Goal: Task Accomplishment & Management: Use online tool/utility

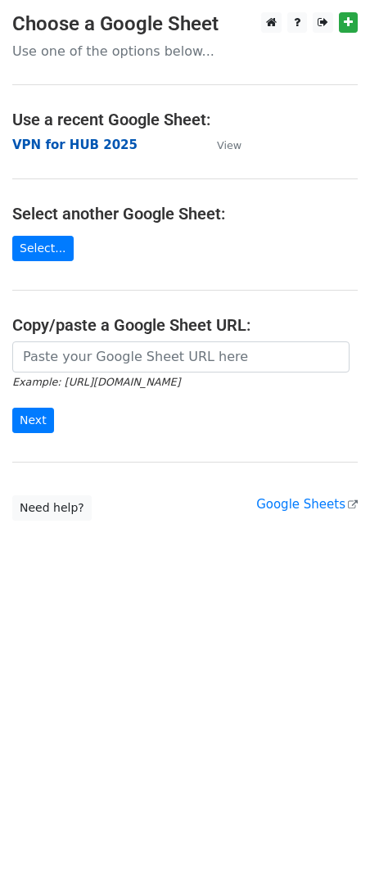
click at [65, 141] on strong "VPN for HUB 2025" at bounding box center [74, 145] width 125 height 15
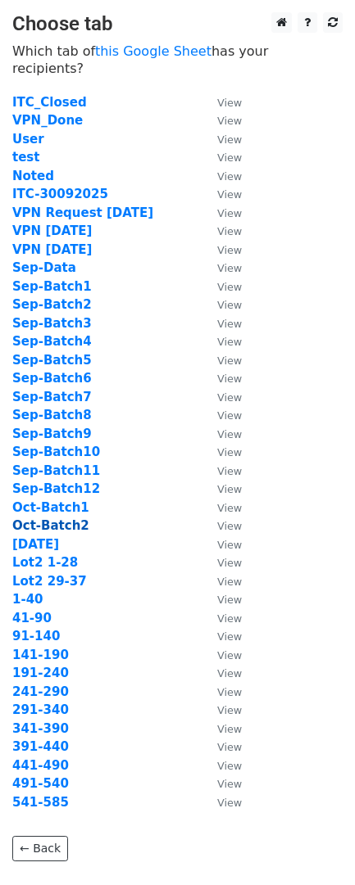
click at [32, 518] on strong "Oct-Batch2" at bounding box center [50, 525] width 77 height 15
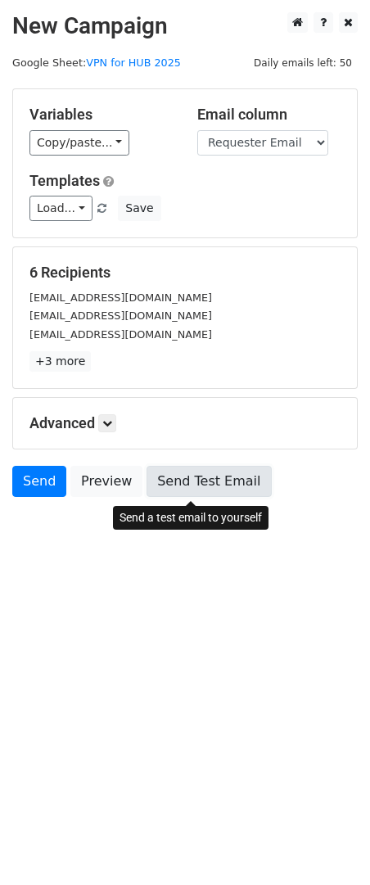
click at [197, 476] on link "Send Test Email" at bounding box center [209, 481] width 124 height 31
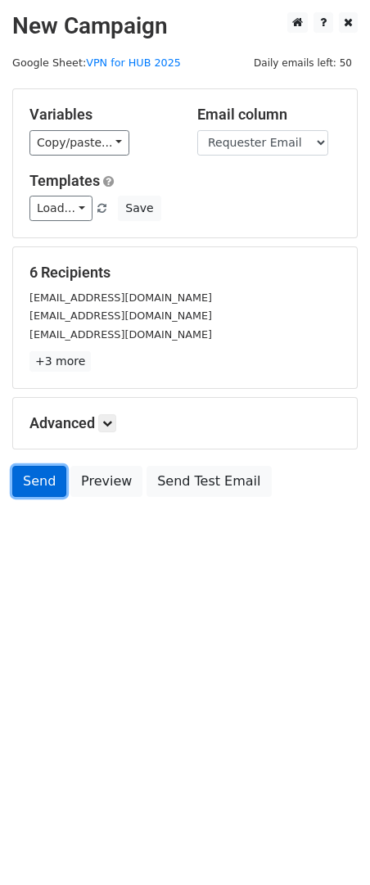
click at [18, 488] on link "Send" at bounding box center [39, 481] width 54 height 31
